Goal: Transaction & Acquisition: Purchase product/service

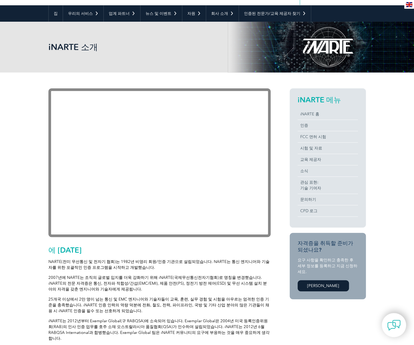
scroll to position [53, 0]
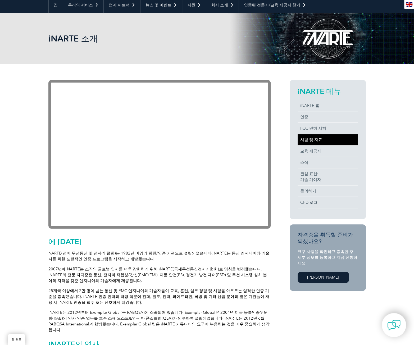
click at [315, 139] on font "시험 및 자료" at bounding box center [312, 139] width 22 height 5
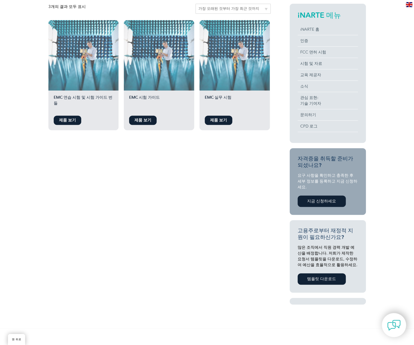
scroll to position [26, 0]
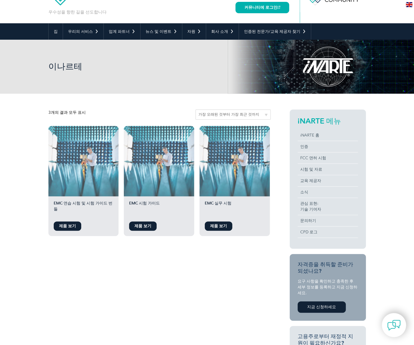
click at [217, 227] on font "제품 보기" at bounding box center [218, 226] width 17 height 5
click at [152, 228] on link "제품 보기" at bounding box center [143, 226] width 28 height 9
click at [71, 226] on font "제품 보기" at bounding box center [67, 226] width 17 height 5
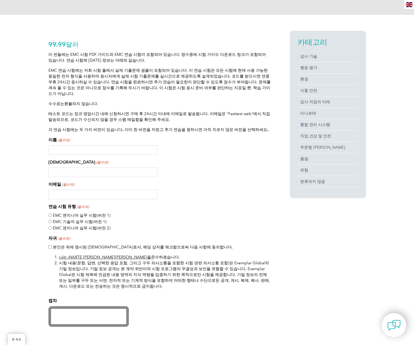
scroll to position [132, 0]
